Goal: Task Accomplishment & Management: Manage account settings

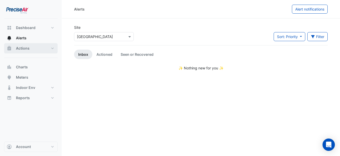
click at [22, 46] on button "Actions" at bounding box center [30, 48] width 53 height 10
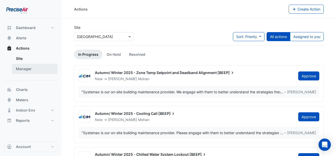
click at [22, 68] on link "Manager" at bounding box center [35, 69] width 46 height 10
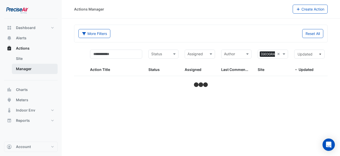
select select "**"
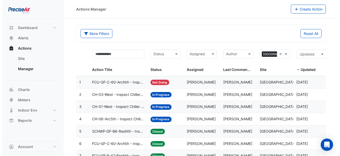
scroll to position [26, 0]
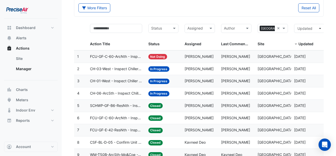
click at [119, 105] on span "SCHWP-GF-B6-ResNth - Inspect Status Broken Switch" at bounding box center [116, 106] width 52 height 6
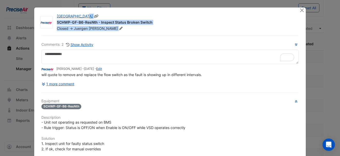
drag, startPoint x: 131, startPoint y: 30, endPoint x: 55, endPoint y: 17, distance: 77.1
click at [55, 17] on div "[GEOGRAPHIC_DATA] SCHWP-GF-B6-ResNth - Inspect Status Broken Switch Closed -> […" at bounding box center [175, 22] width 243 height 17
copy div "[GEOGRAPHIC_DATA] SCHWP-GF-B6-ResNth - Inspect Status Broken Switch Closed -> […"
